Goal: Entertainment & Leisure: Consume media (video, audio)

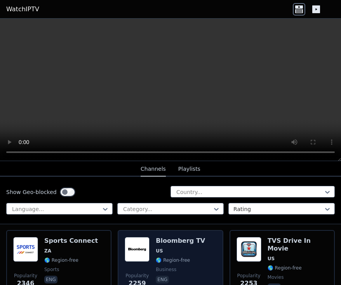
scroll to position [582, 0]
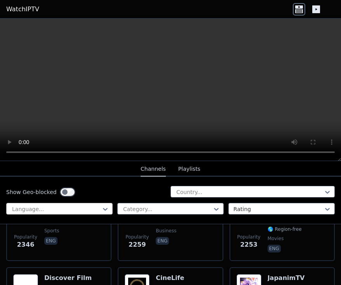
click at [60, 207] on div at bounding box center [56, 210] width 90 height 8
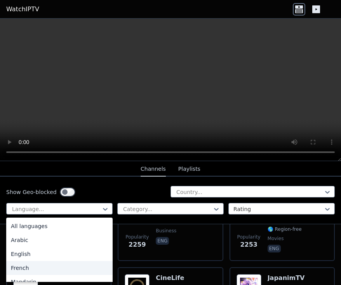
click at [45, 263] on div "French" at bounding box center [59, 268] width 106 height 14
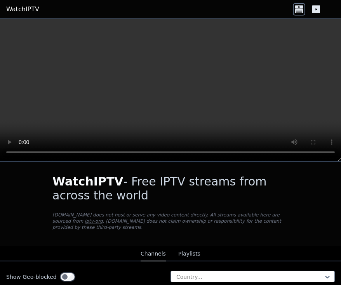
scroll to position [116, 0]
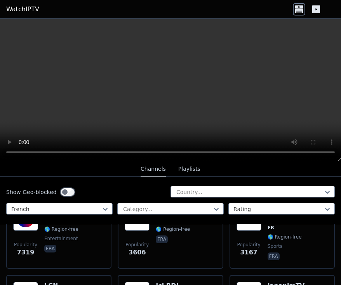
click at [178, 202] on div "Show Geo-blocked Country... option French, selected. French Category... Rating" at bounding box center [170, 201] width 341 height 48
click at [176, 206] on div at bounding box center [167, 210] width 90 height 8
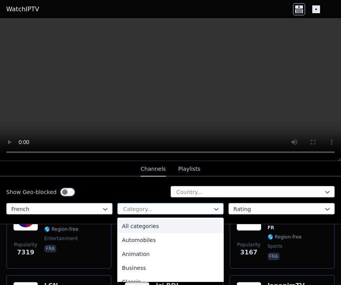
click at [176, 206] on div at bounding box center [167, 210] width 90 height 8
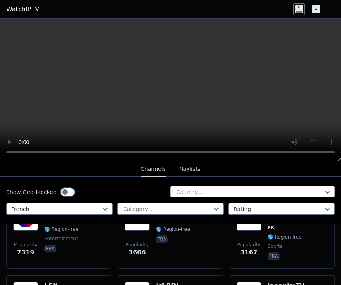
click at [186, 197] on div "Country..." at bounding box center [252, 192] width 164 height 12
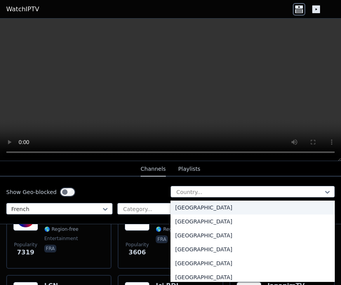
scroll to position [892, 0]
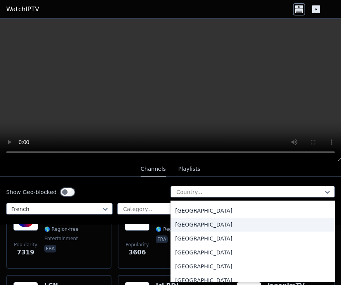
click at [197, 226] on div "[GEOGRAPHIC_DATA]" at bounding box center [252, 225] width 164 height 14
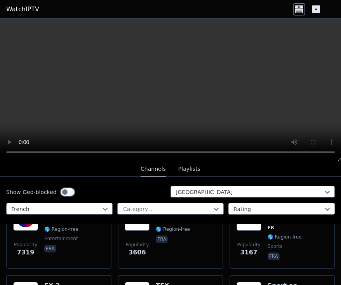
click at [263, 212] on div at bounding box center [278, 210] width 90 height 8
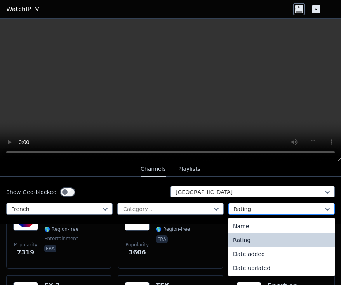
click at [263, 212] on div at bounding box center [278, 210] width 90 height 8
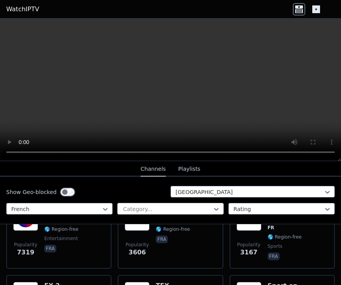
click at [187, 209] on div at bounding box center [167, 210] width 90 height 8
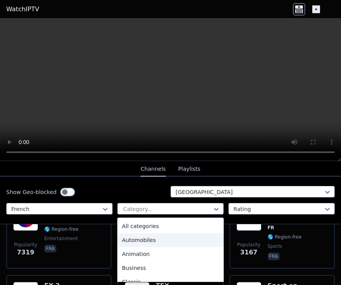
scroll to position [39, 0]
click at [154, 240] on div "Classic" at bounding box center [170, 244] width 106 height 14
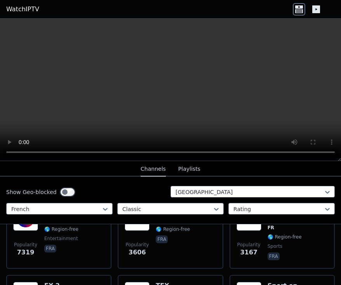
scroll to position [57, 0]
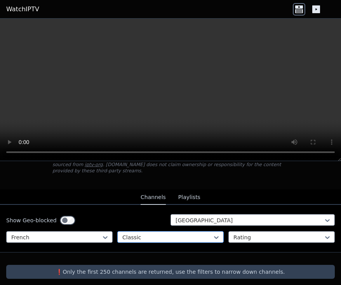
click at [178, 233] on div "option Classic, selected. Classic" at bounding box center [170, 238] width 106 height 12
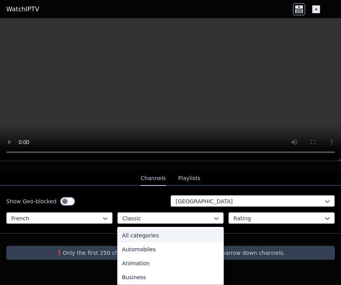
click at [154, 229] on div "All categories" at bounding box center [170, 236] width 106 height 14
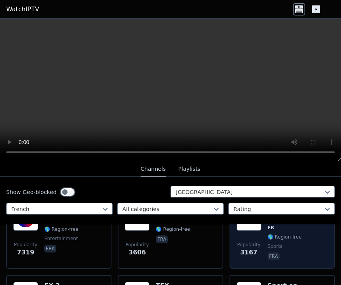
scroll to position [78, 0]
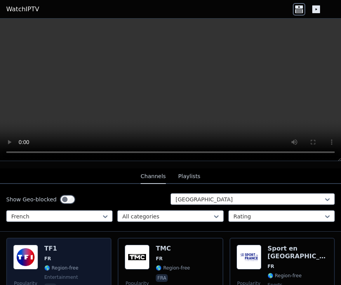
click at [81, 245] on div "Popularity 7319 TF1 FR 🌎 Region-free entertainment fra" at bounding box center [58, 273] width 91 height 56
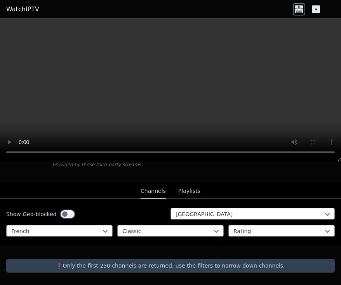
scroll to position [57, 0]
